Goal: Task Accomplishment & Management: Use online tool/utility

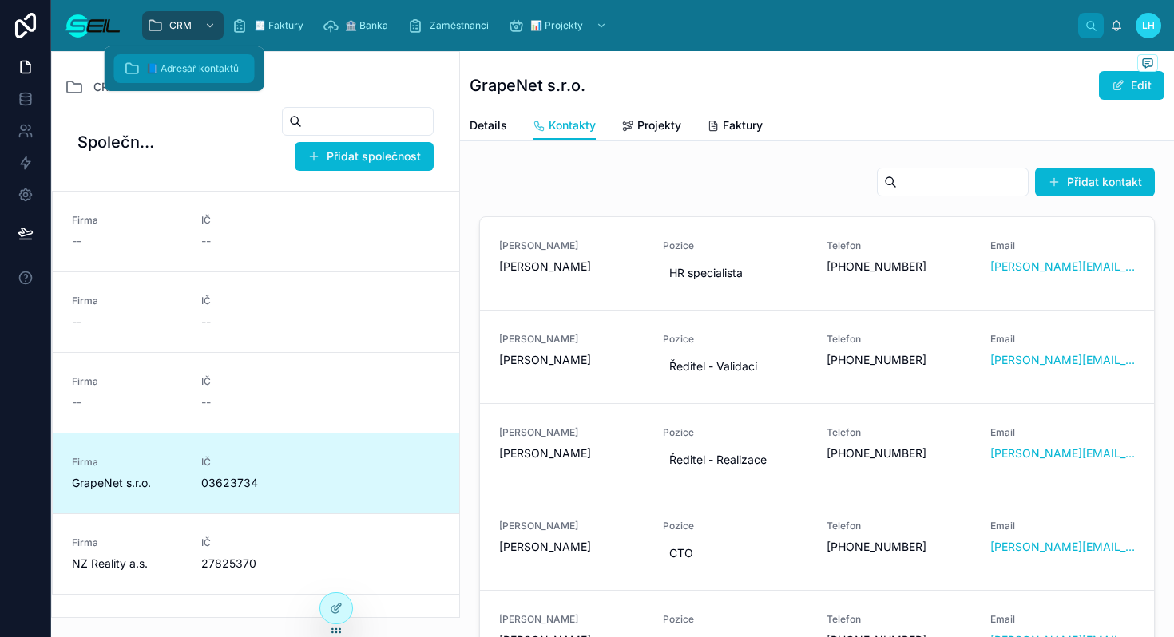
click at [192, 68] on span "📘 Adresář kontaktů" at bounding box center [192, 68] width 93 height 13
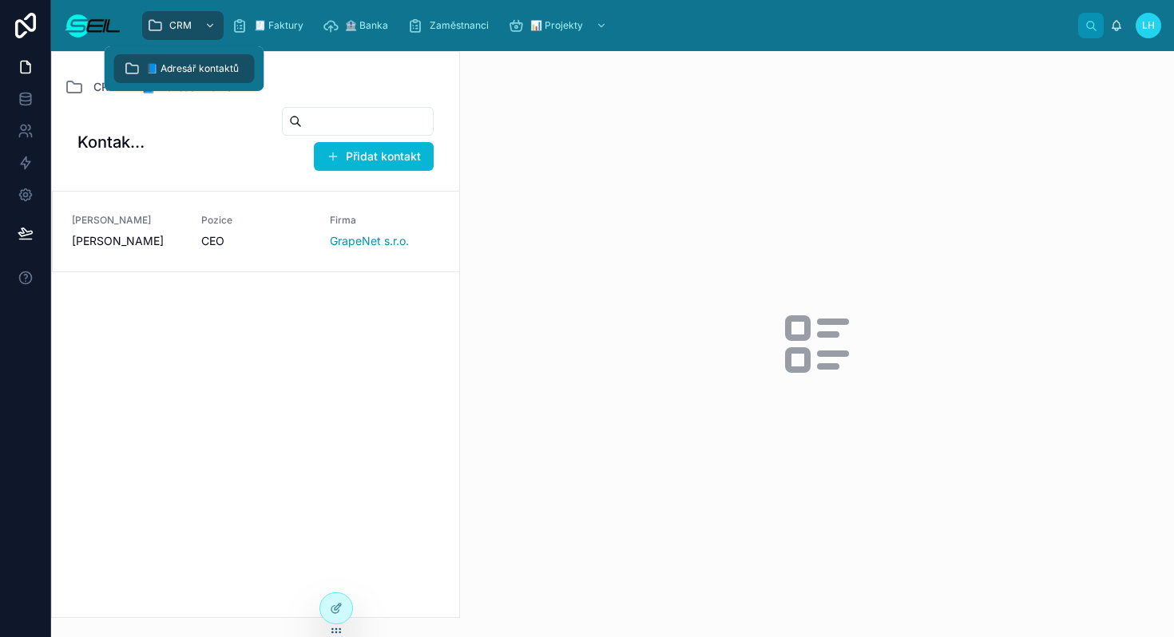
click at [378, 75] on div "CRM 📘 Adresář kontaktů Kontakty Přidat kontakt [PERSON_NAME] Pozice CEO Firma G…" at bounding box center [255, 334] width 409 height 567
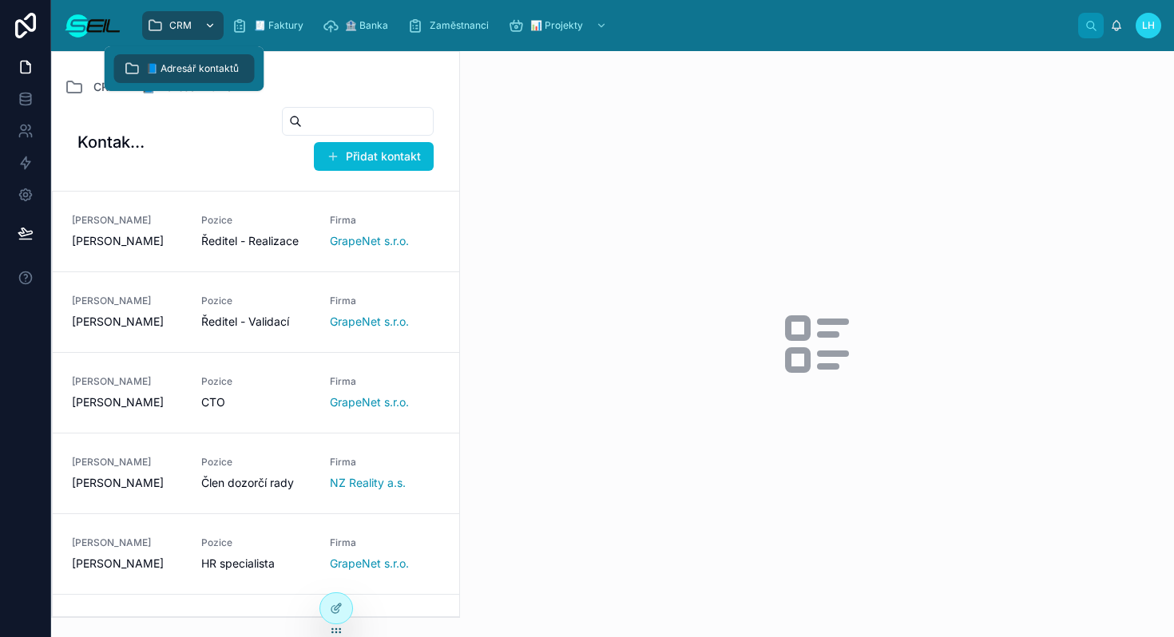
click at [200, 21] on div "scrollable content" at bounding box center [208, 26] width 21 height 26
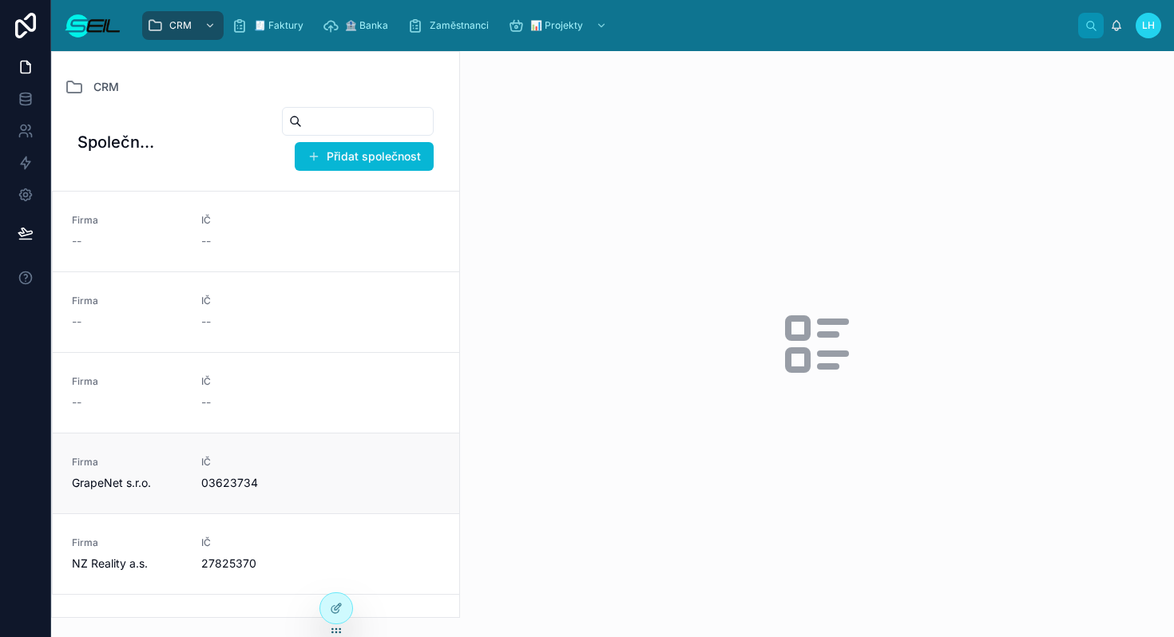
click at [368, 477] on div "Firma GrapeNet s.r.o. IČ 03623734" at bounding box center [256, 473] width 368 height 35
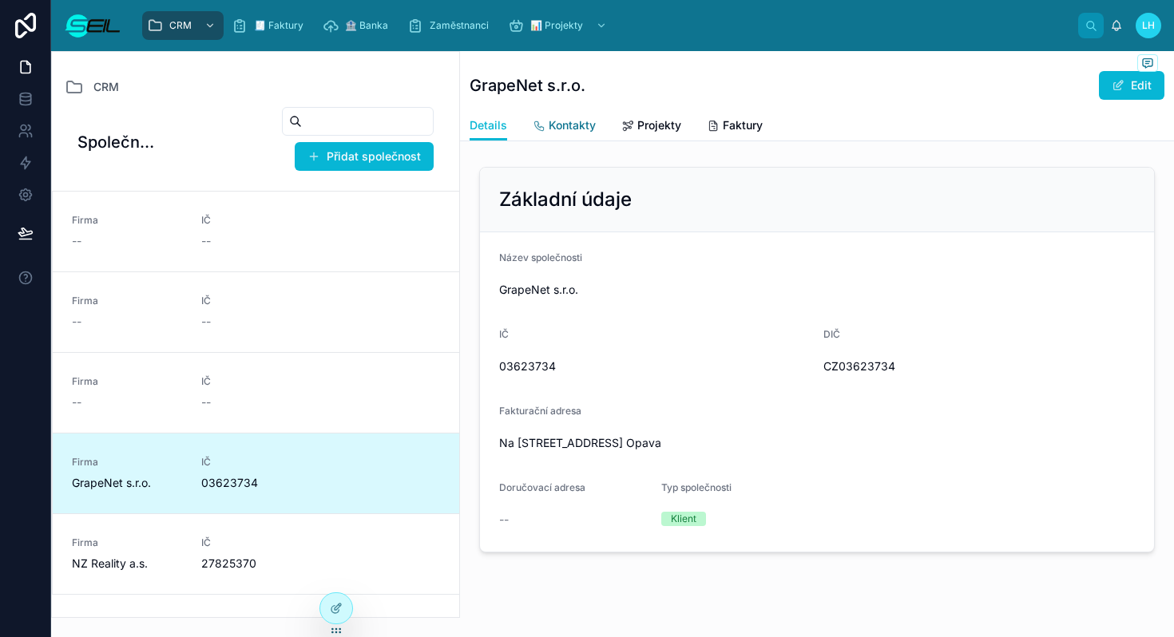
click at [576, 122] on span "Kontakty" at bounding box center [572, 125] width 47 height 16
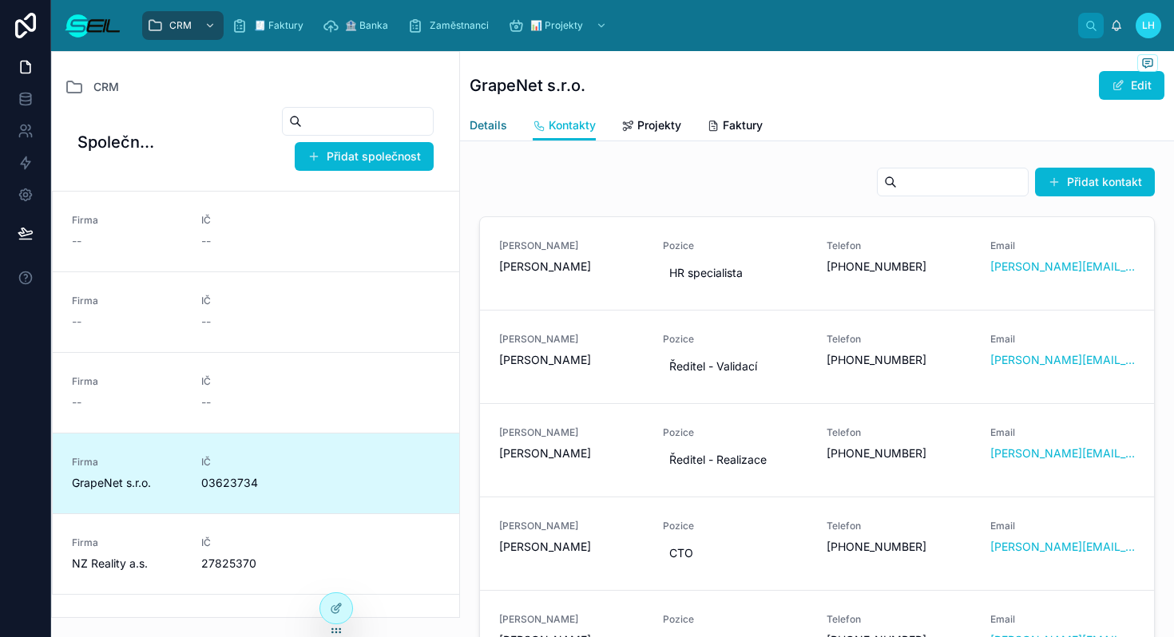
click at [504, 122] on span "Details" at bounding box center [488, 125] width 38 height 16
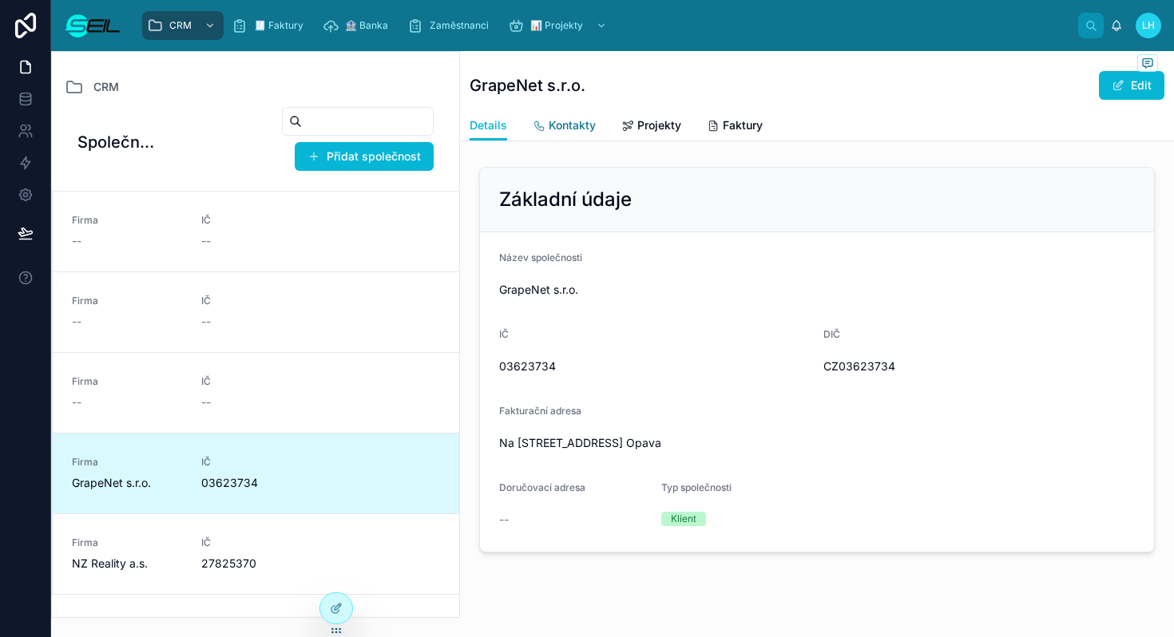
click at [564, 117] on span "Kontakty" at bounding box center [572, 125] width 47 height 16
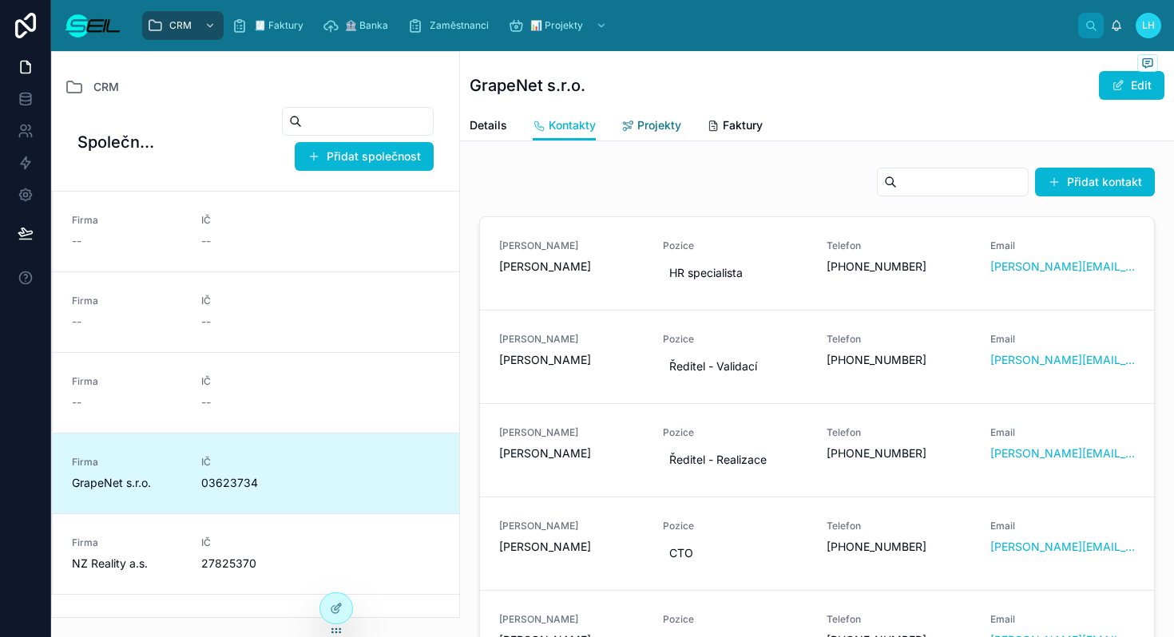
click at [634, 114] on link "Projekty" at bounding box center [651, 127] width 60 height 32
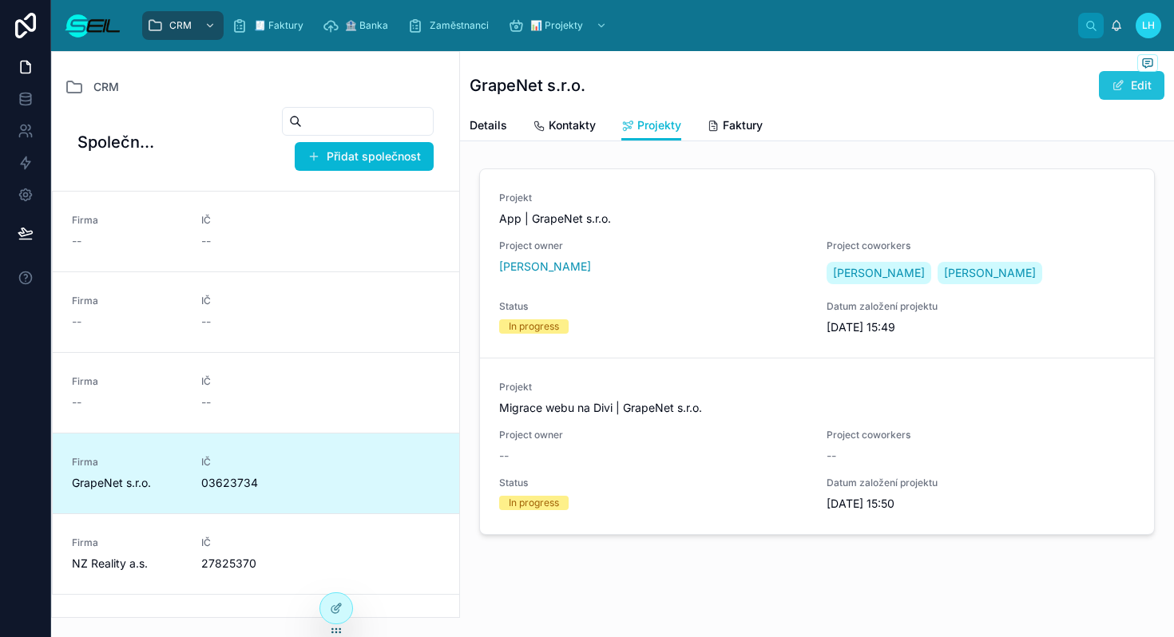
click at [1111, 96] on button "Edit" at bounding box center [1131, 85] width 65 height 29
click at [1115, 85] on button "Done" at bounding box center [1127, 85] width 73 height 29
click at [859, 150] on div "CRM GrapeNet s.r.o. Edit Projekty Details Kontakty Projekty Faktury Projekt App…" at bounding box center [817, 350] width 714 height 599
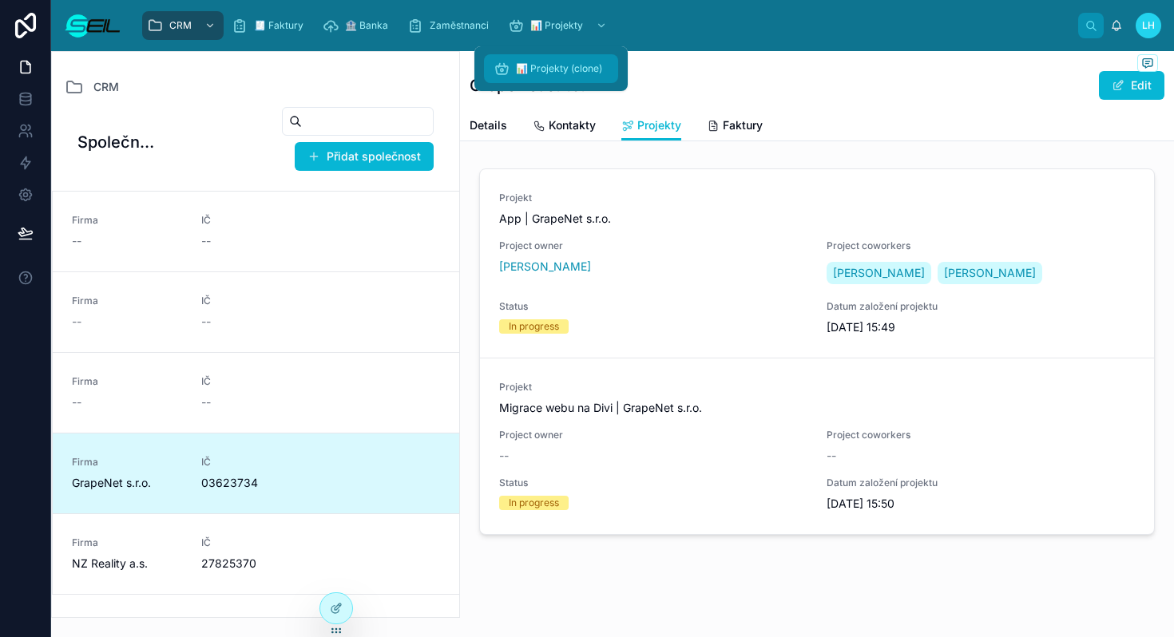
click at [544, 70] on span "📊 Projekty (clone)" at bounding box center [559, 68] width 86 height 13
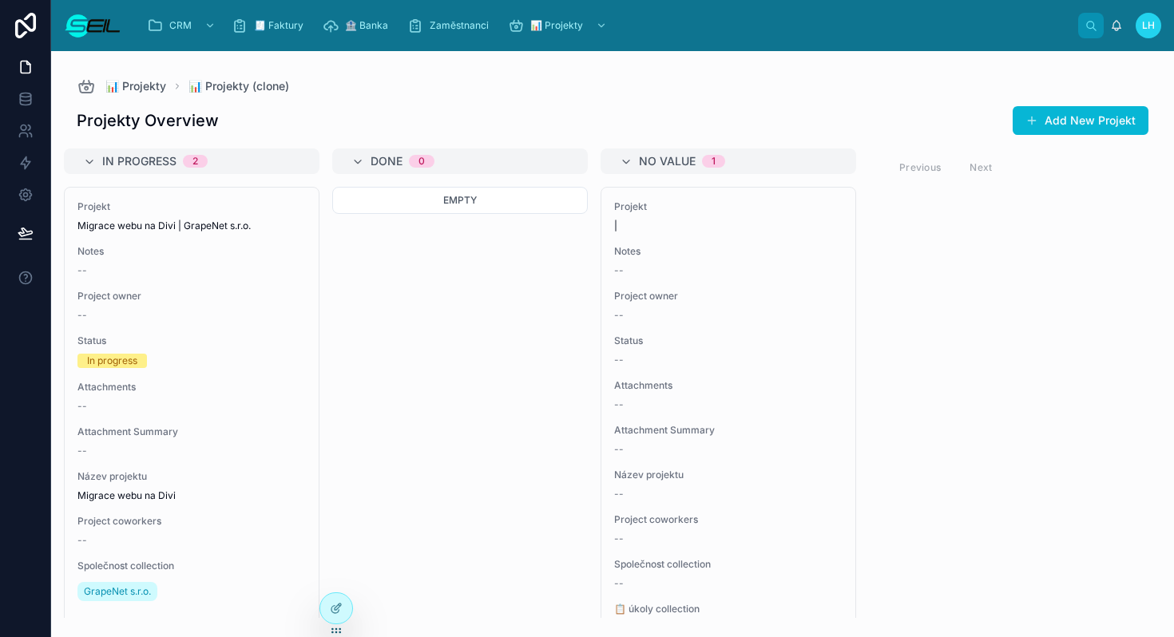
click at [399, 97] on div "Projekty Overview Add New Projekt In progress 2 Projekt Migrace webu na Divi | …" at bounding box center [612, 357] width 1123 height 522
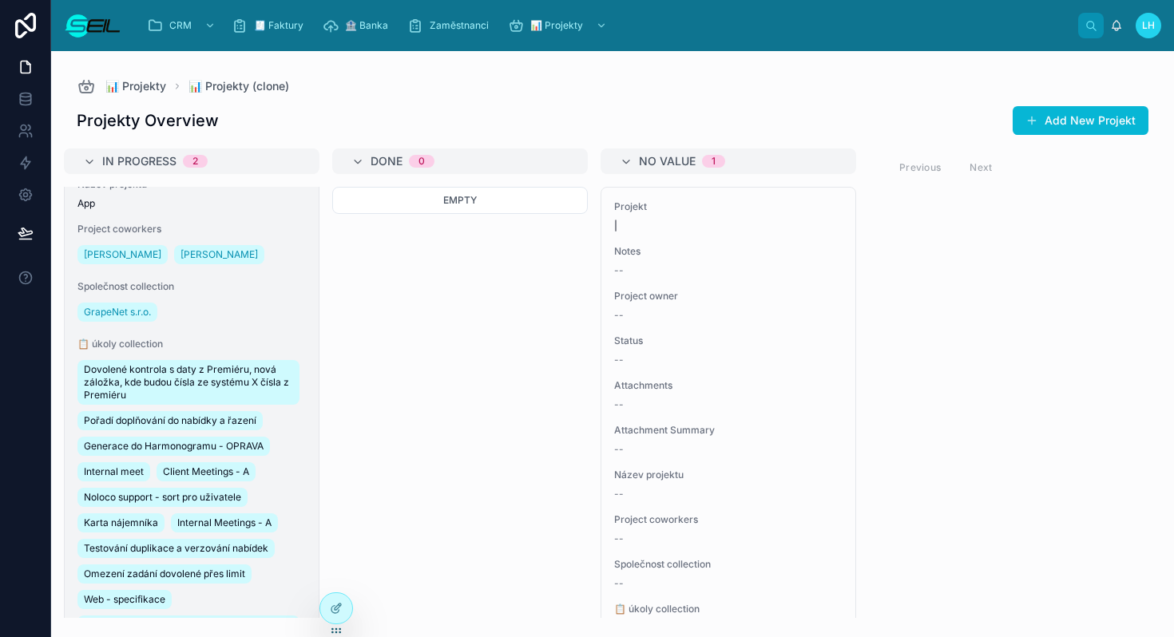
scroll to position [714, 0]
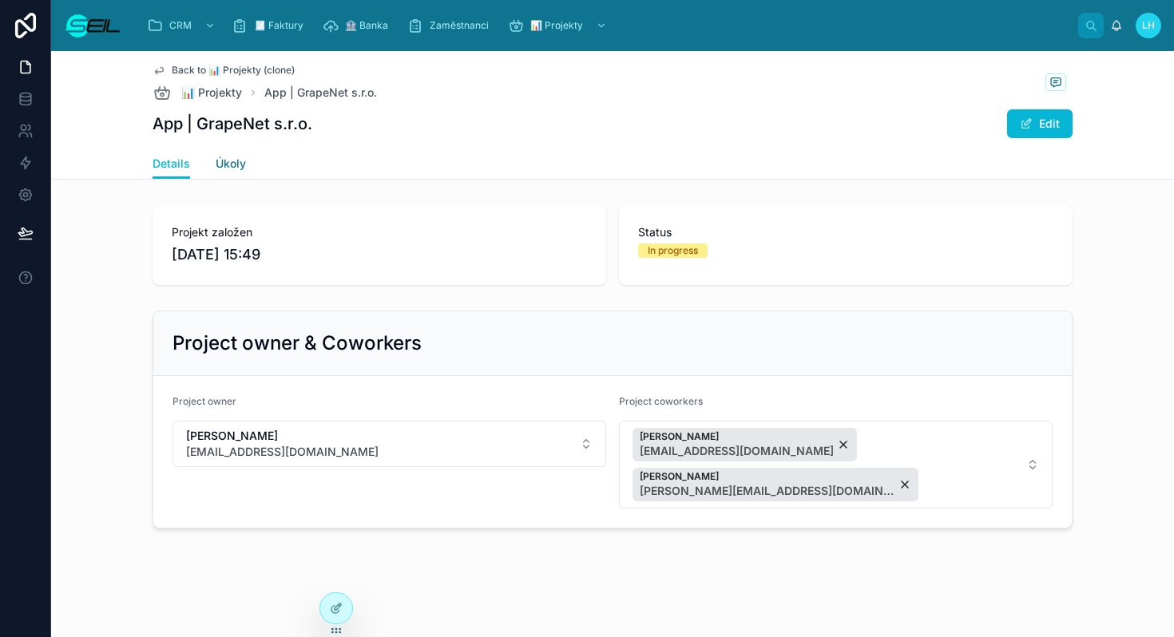
click at [227, 159] on span "Úkoly" at bounding box center [231, 164] width 30 height 16
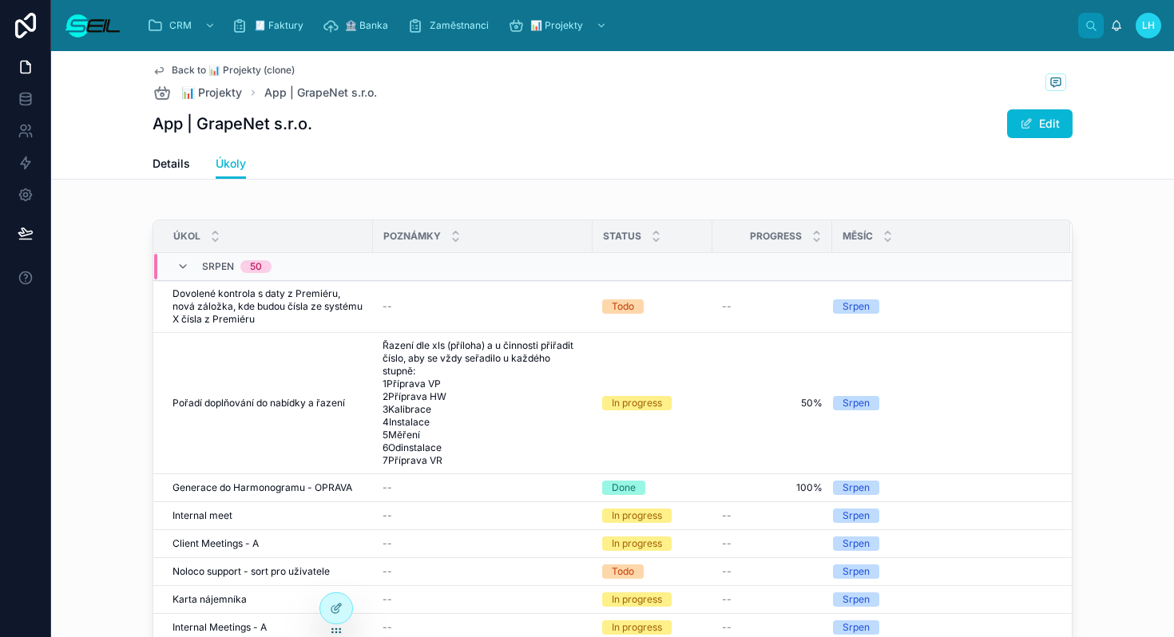
click at [176, 68] on span "Back to 📊 Projekty (clone)" at bounding box center [233, 70] width 123 height 13
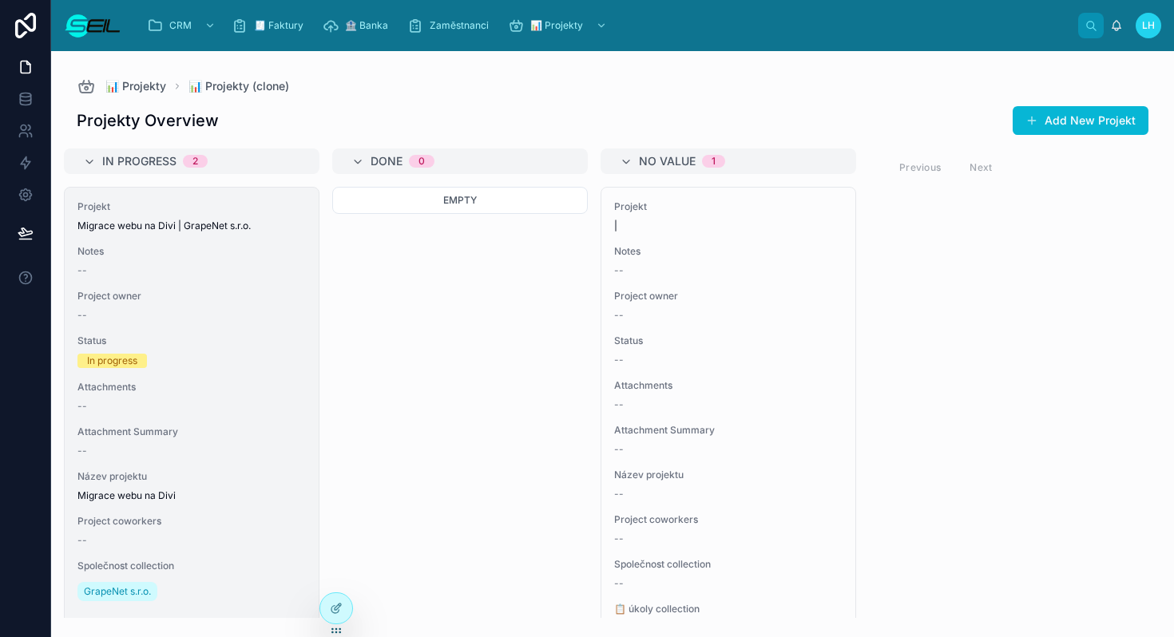
click at [291, 351] on div "Status In progress" at bounding box center [191, 352] width 228 height 34
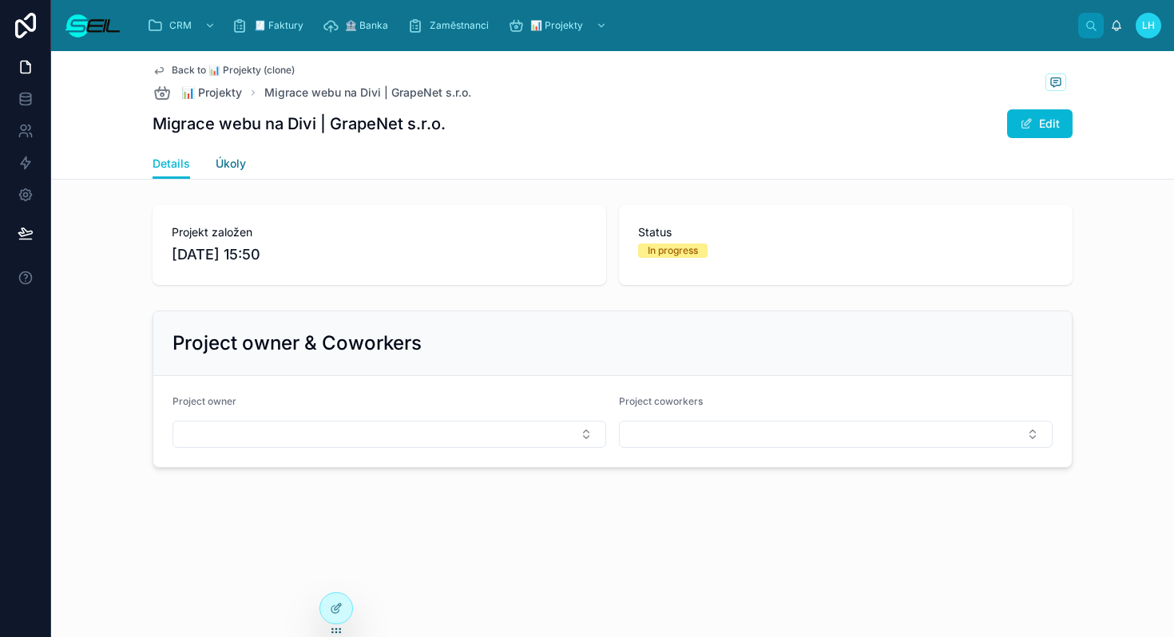
click at [229, 164] on span "Úkoly" at bounding box center [231, 164] width 30 height 16
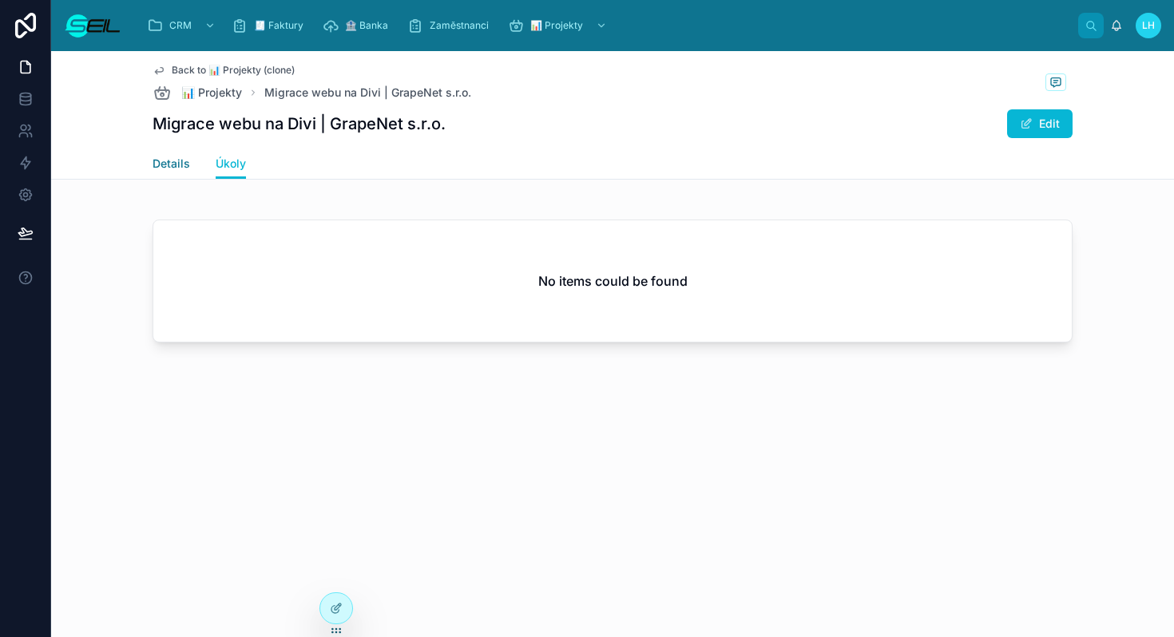
click at [185, 161] on span "Details" at bounding box center [171, 164] width 38 height 16
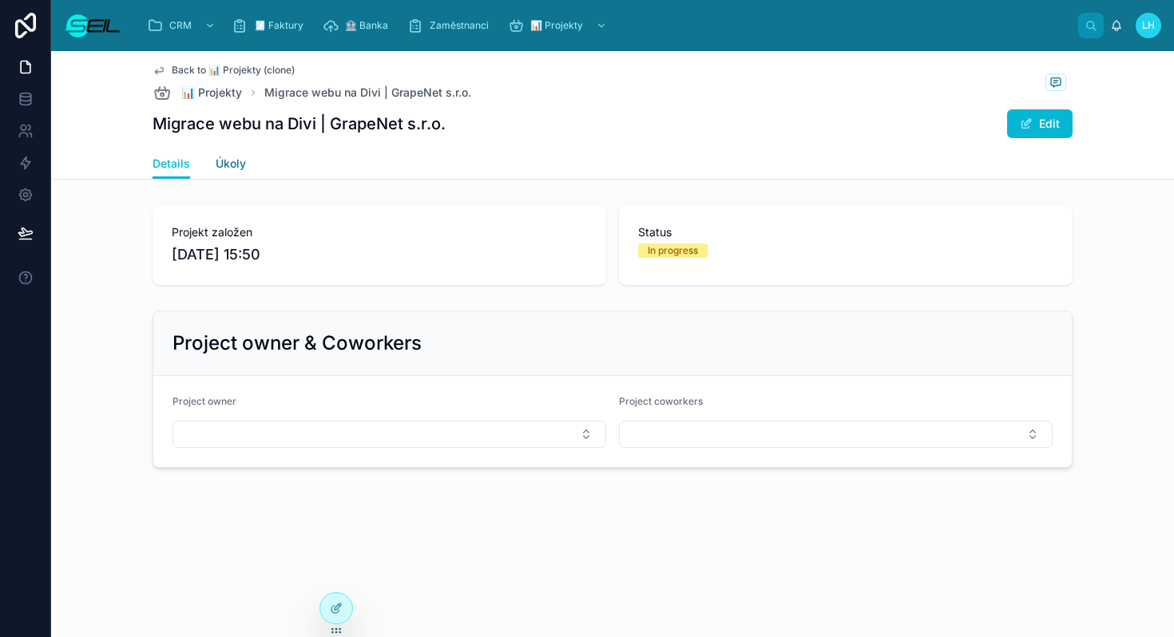
click at [223, 164] on span "Úkoly" at bounding box center [231, 164] width 30 height 16
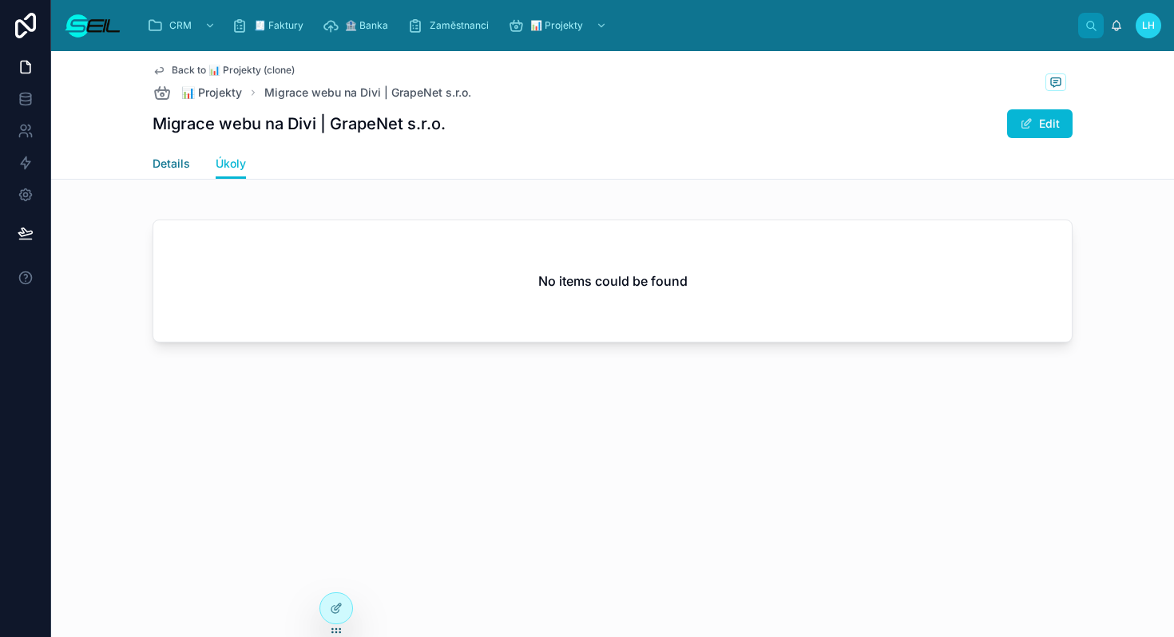
click at [168, 166] on span "Details" at bounding box center [171, 164] width 38 height 16
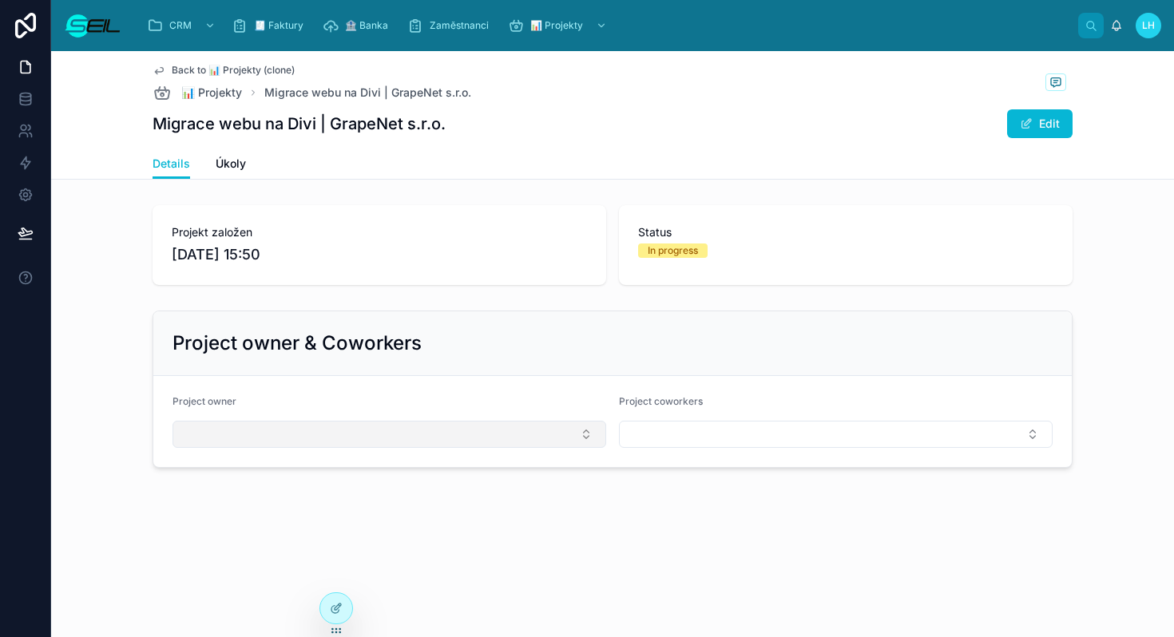
click at [372, 429] on button "Select Button" at bounding box center [389, 434] width 434 height 27
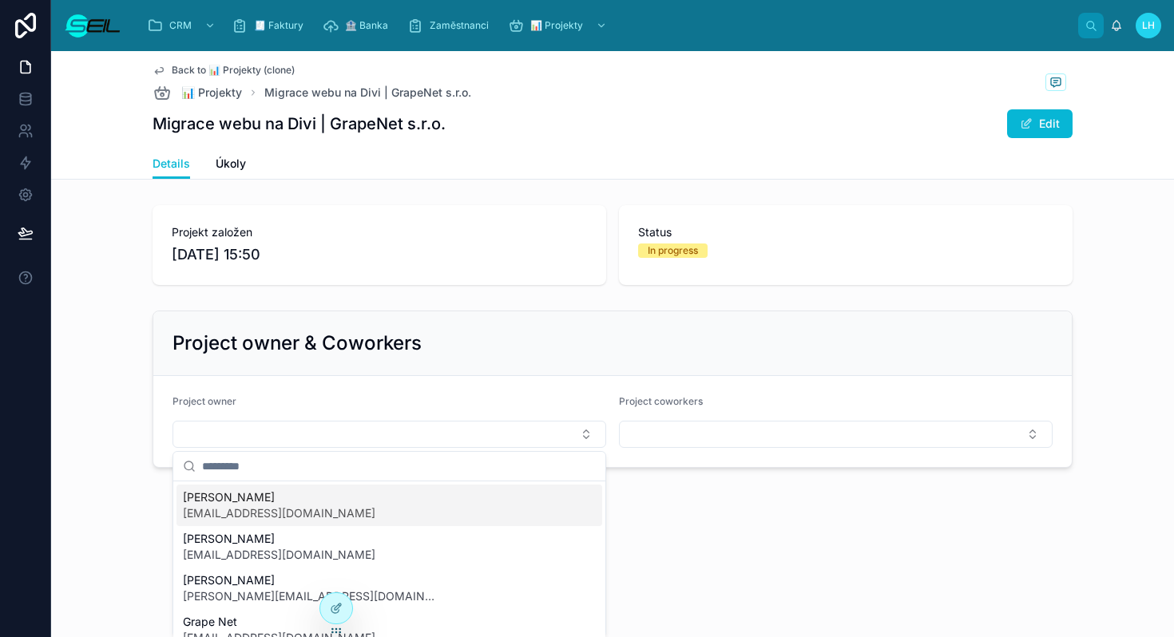
click at [445, 297] on div "Projekt založen [DATE] 15:50 Status In progress Project owner & Coworkers Proje…" at bounding box center [612, 336] width 1123 height 275
